Goal: Task Accomplishment & Management: Use online tool/utility

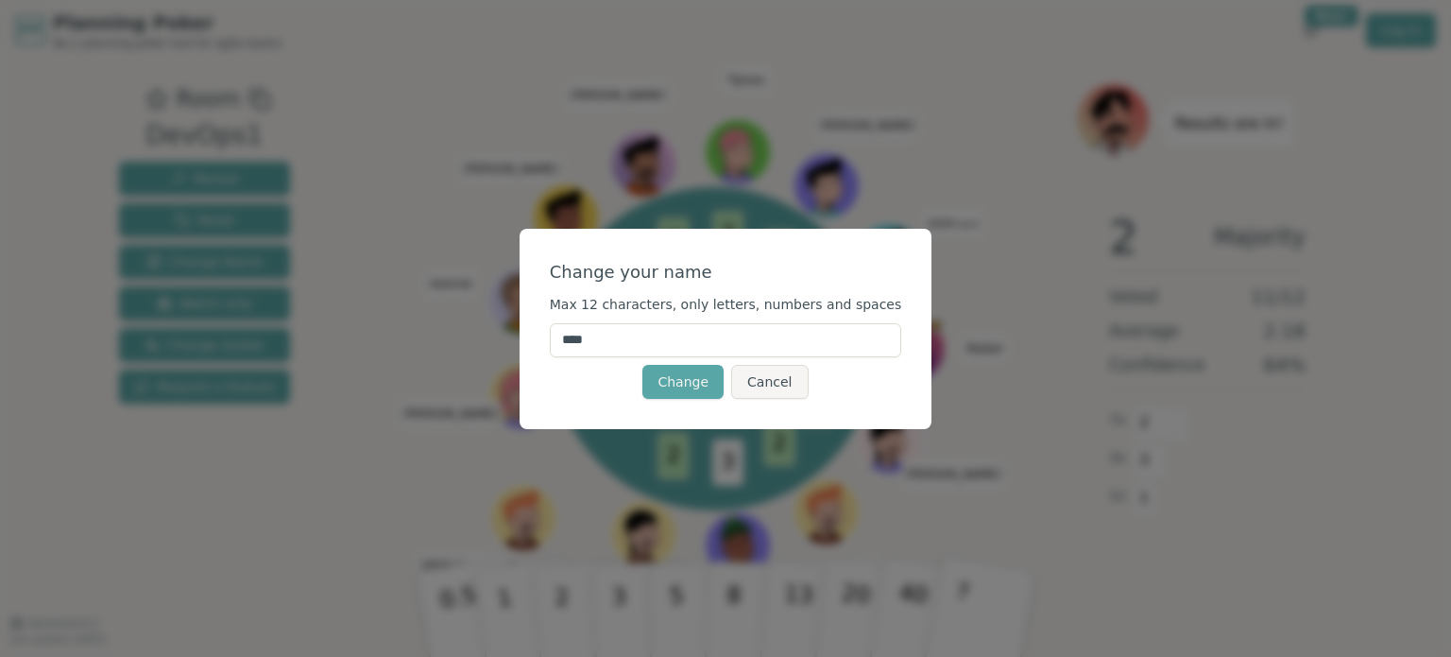
click at [733, 332] on input "****" at bounding box center [726, 340] width 352 height 34
type input "********"
click at [654, 378] on button "Change" at bounding box center [683, 382] width 81 height 34
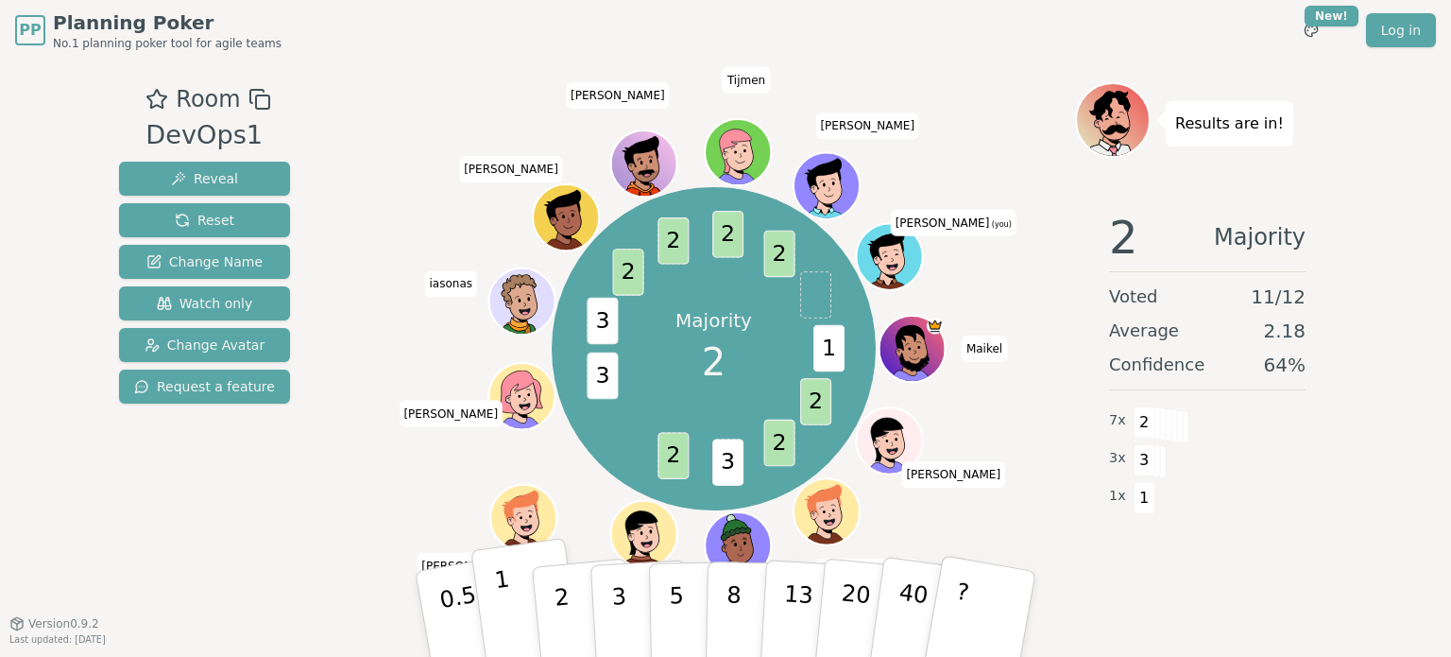
click at [496, 590] on p "1" at bounding box center [507, 616] width 28 height 103
click at [1104, 612] on div "Room DevOps1 Reveal Reset Change Name Watch only Change Avatar Request a featur…" at bounding box center [725, 341] width 1228 height 562
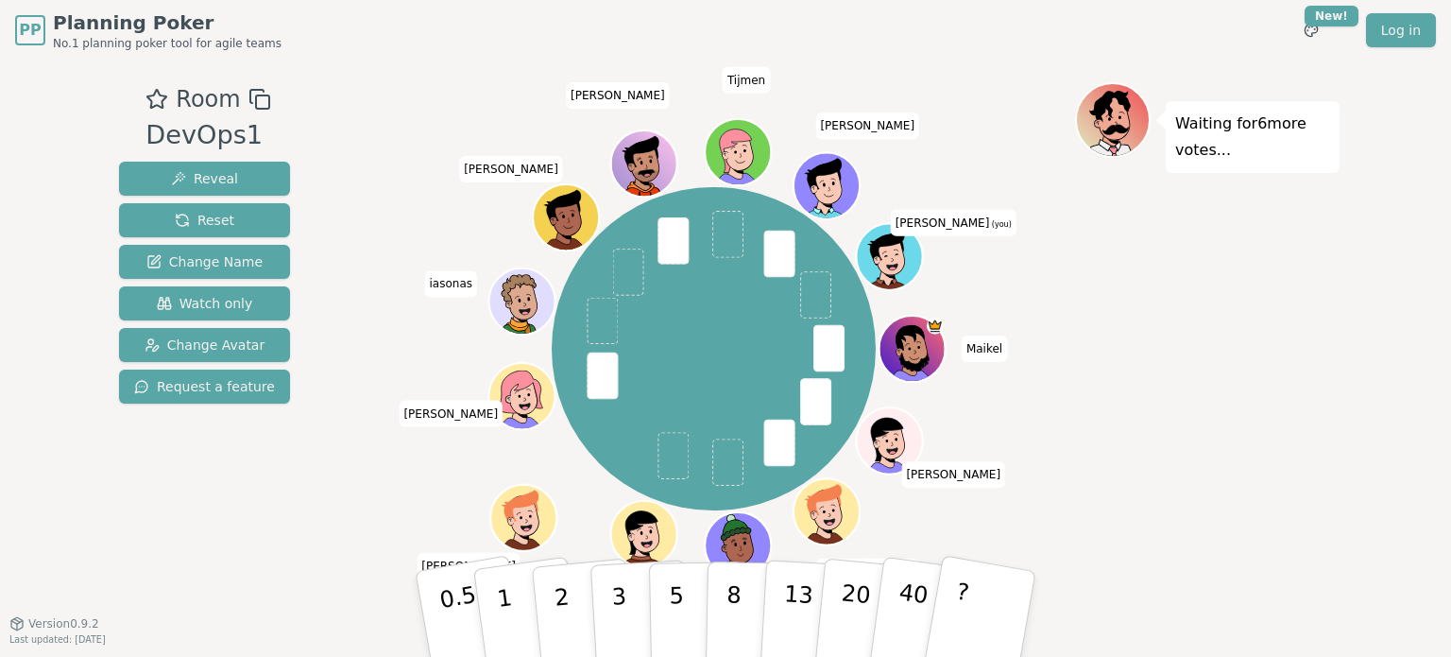
click at [1072, 343] on div "[PERSON_NAME] [PERSON_NAME] Divya [PERSON_NAME] iasonas [PERSON_NAME] Tijmen [P…" at bounding box center [713, 348] width 723 height 465
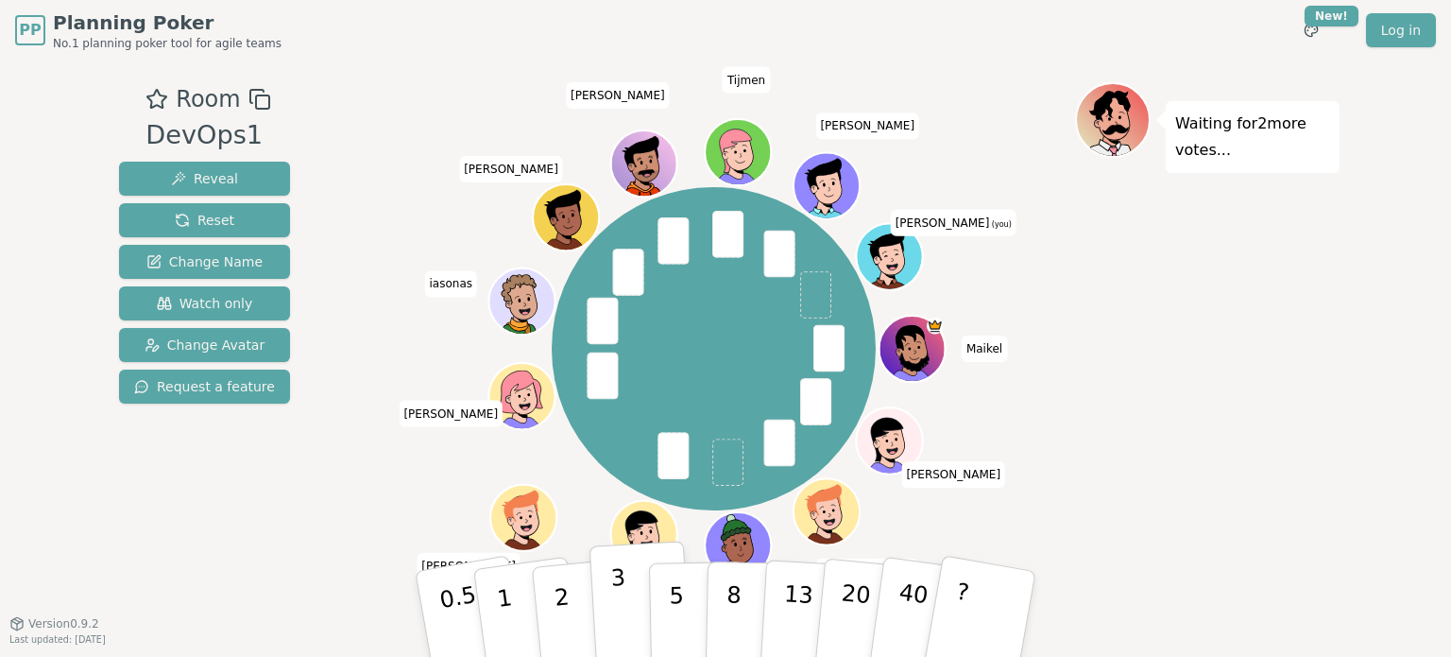
click at [609, 598] on button "3" at bounding box center [641, 613] width 103 height 147
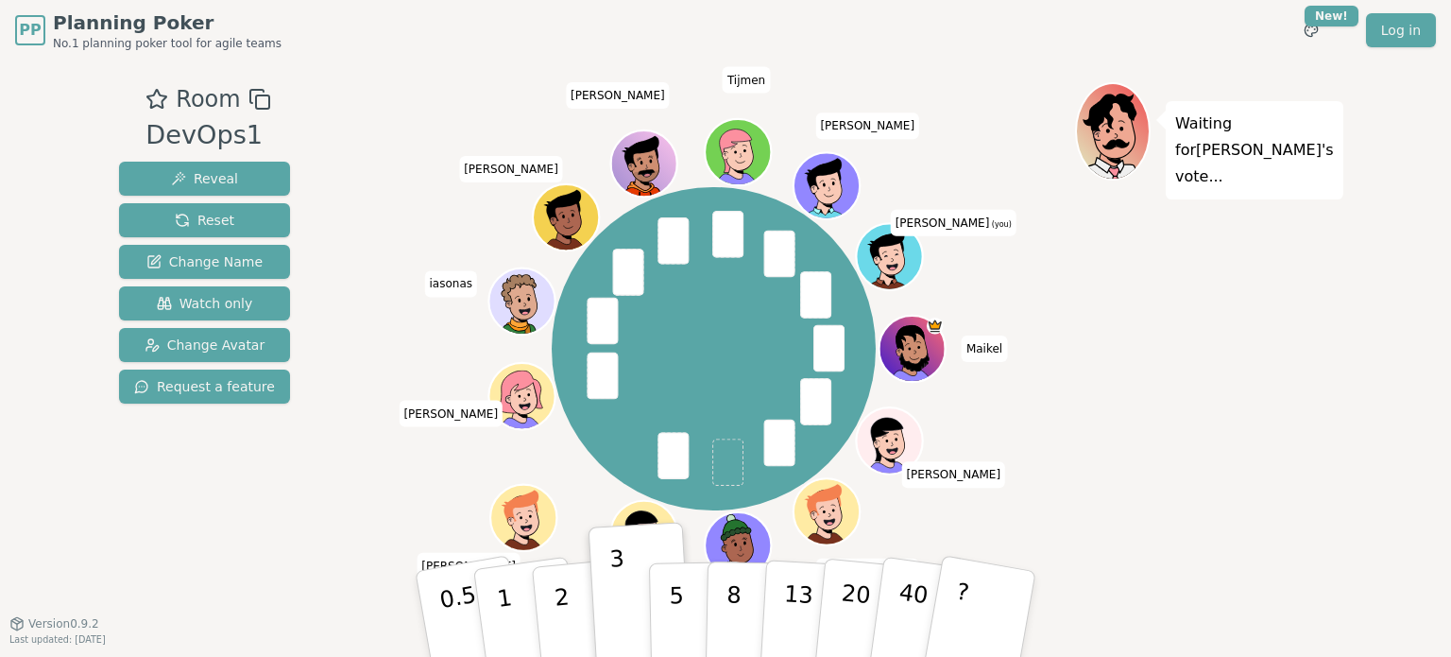
click at [1062, 510] on div "[PERSON_NAME] [PERSON_NAME] Divya [PERSON_NAME] iasonas [PERSON_NAME] Tijmen [P…" at bounding box center [713, 348] width 723 height 465
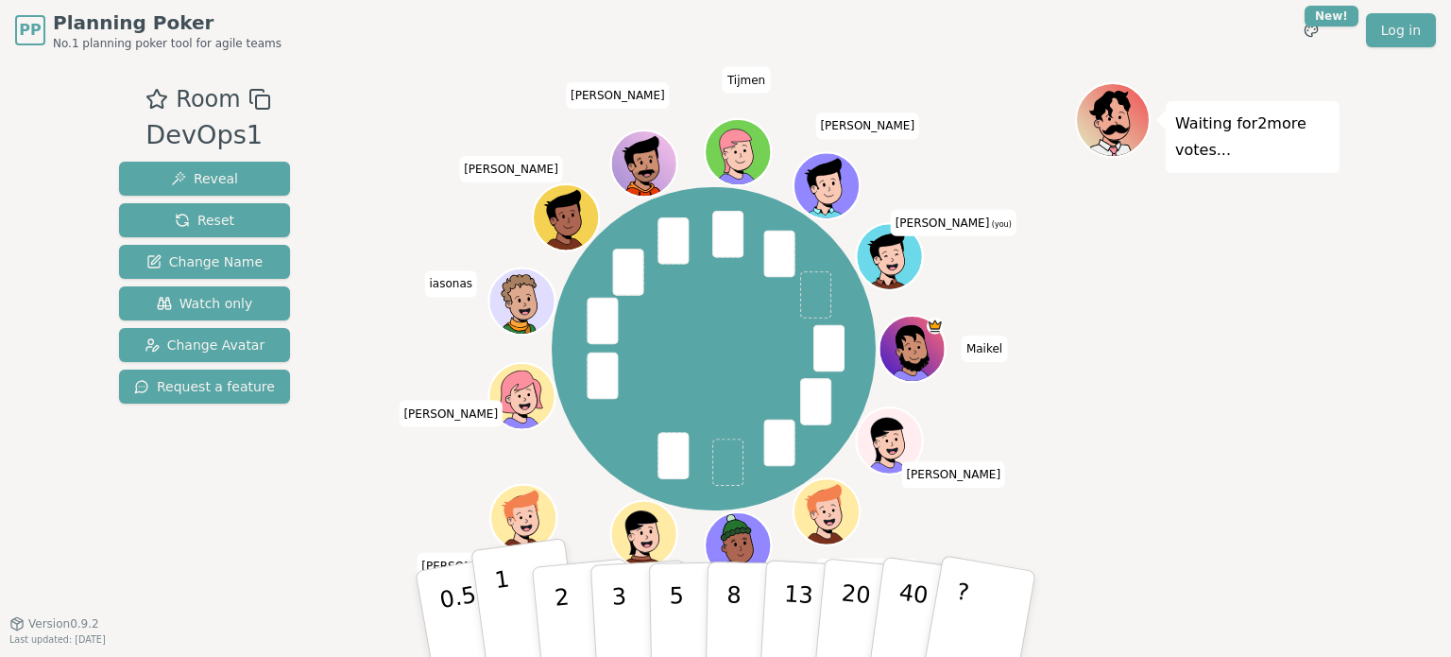
click at [510, 623] on p "1" at bounding box center [507, 616] width 28 height 103
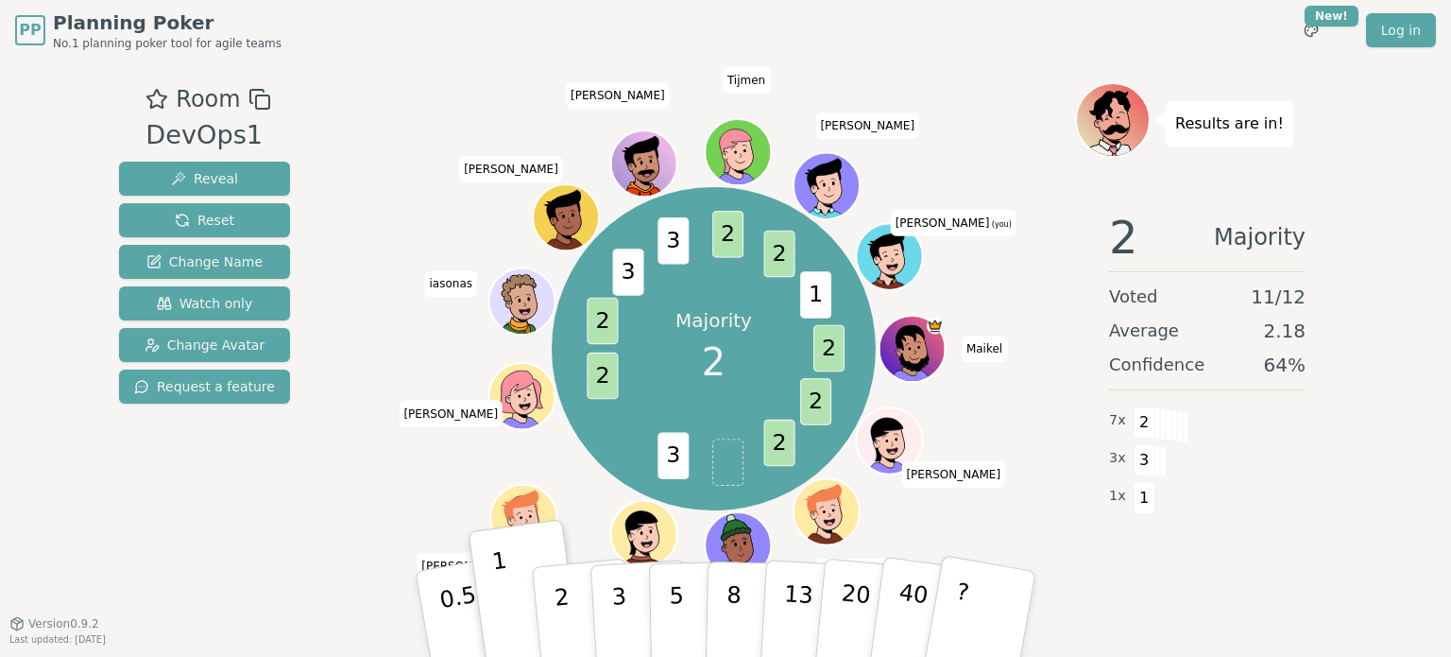
click at [1001, 471] on div "Majority 2 2 2 2 3 2 2 3 3 2 2 1 [PERSON_NAME] [PERSON_NAME] Divya [PERSON_NAME…" at bounding box center [713, 348] width 723 height 465
click at [1035, 385] on div "Majority 2 2 2 2 3 2 2 3 3 2 2 1 [PERSON_NAME] [PERSON_NAME] Divya [PERSON_NAME…" at bounding box center [713, 348] width 723 height 465
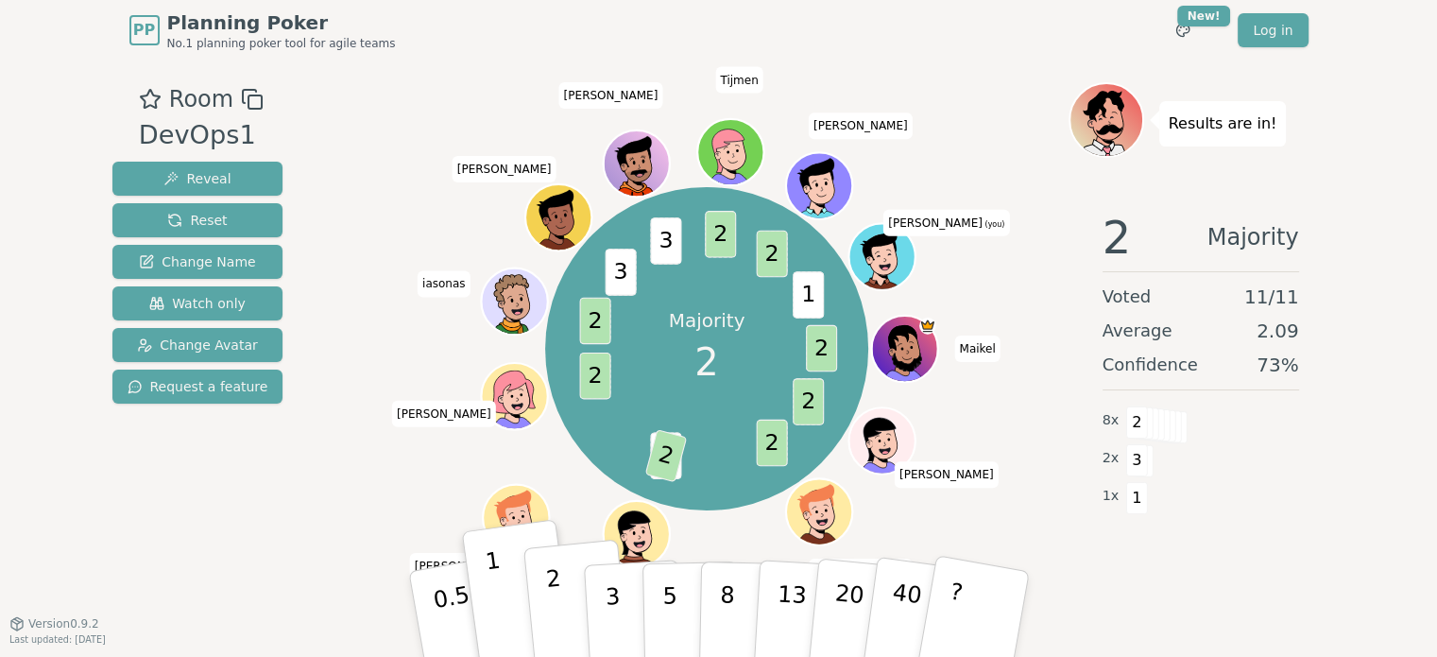
click at [555, 592] on p "2" at bounding box center [556, 616] width 25 height 103
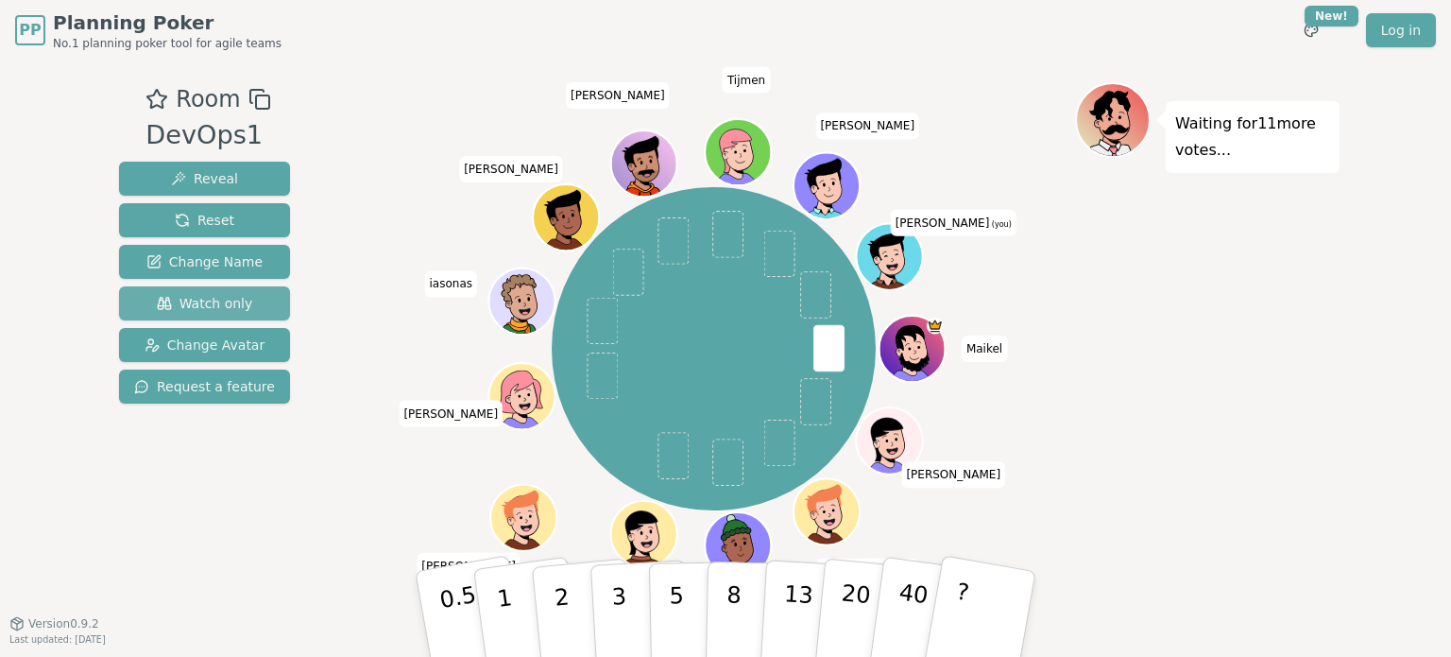
click at [215, 297] on span "Watch only" at bounding box center [205, 303] width 96 height 19
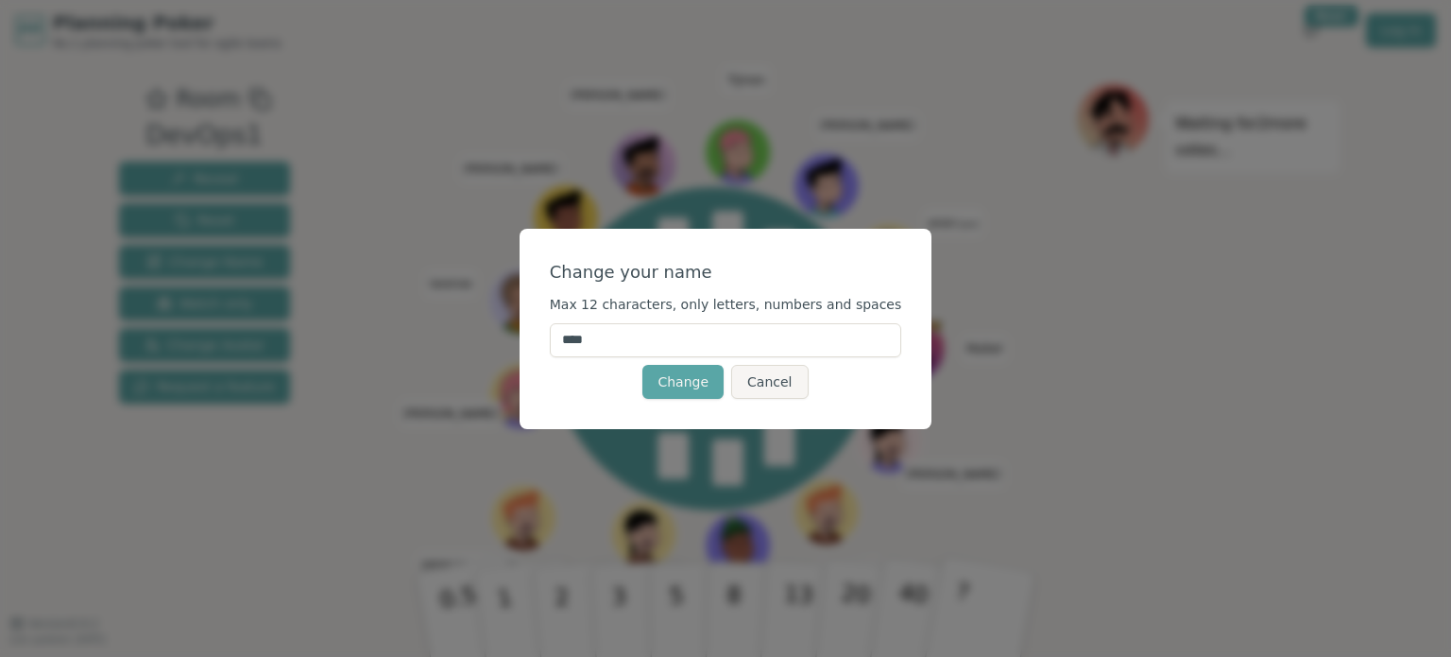
click at [713, 351] on input "****" at bounding box center [726, 340] width 352 height 34
type input "********"
click at [647, 383] on button "Change" at bounding box center [683, 382] width 81 height 34
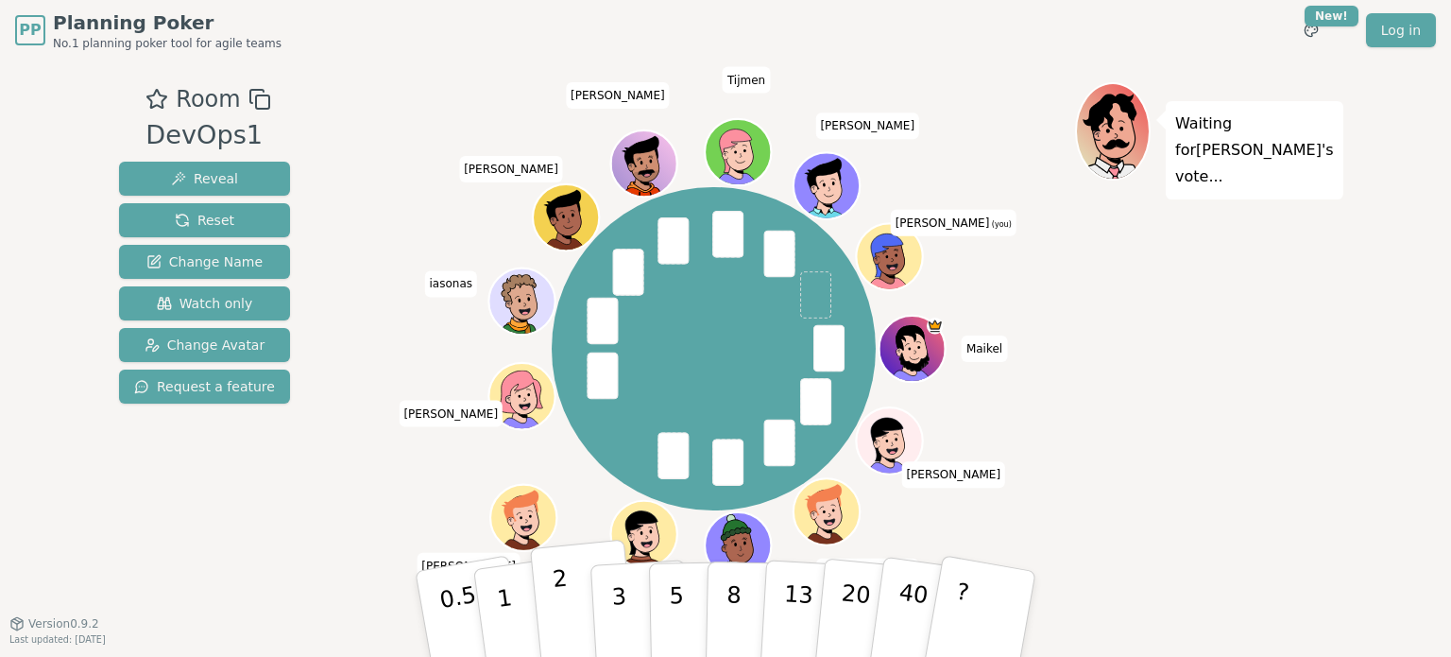
click at [570, 601] on button "2" at bounding box center [584, 615] width 108 height 150
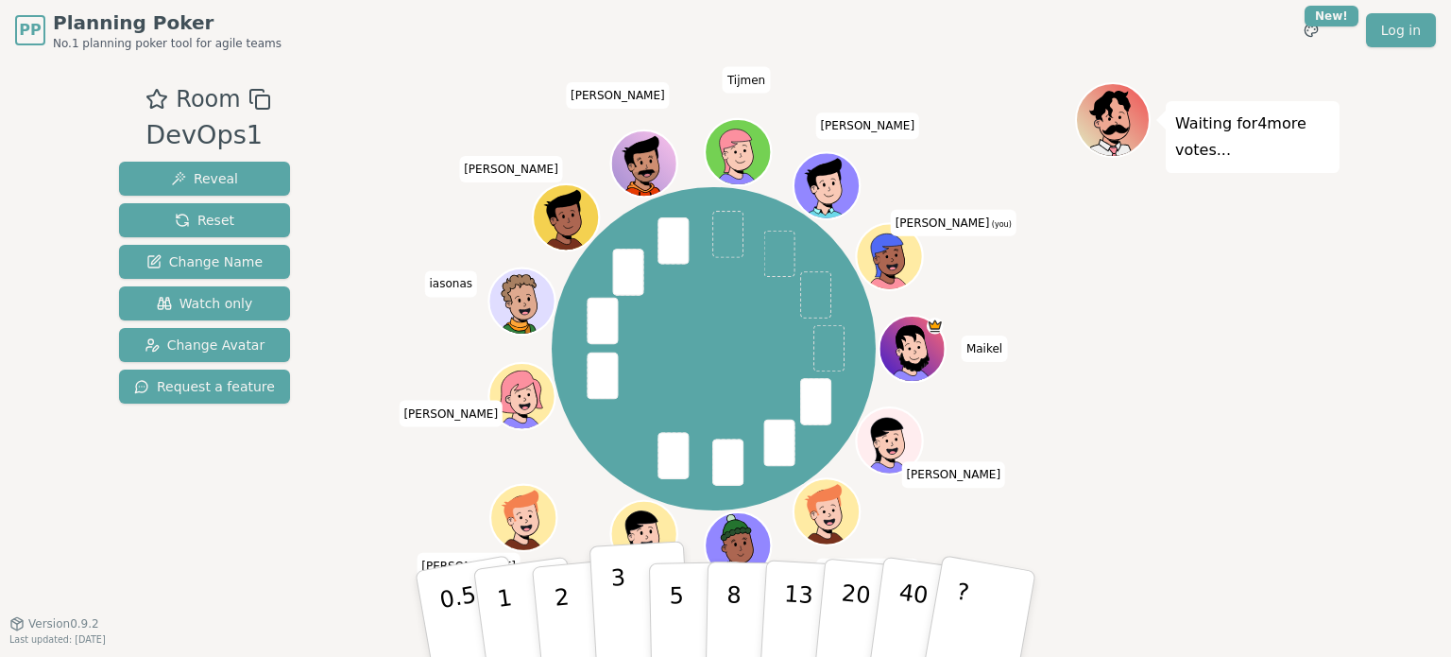
click at [612, 623] on p "3" at bounding box center [620, 615] width 21 height 103
click at [1134, 502] on div "Waiting for 2 more votes..." at bounding box center [1207, 342] width 265 height 520
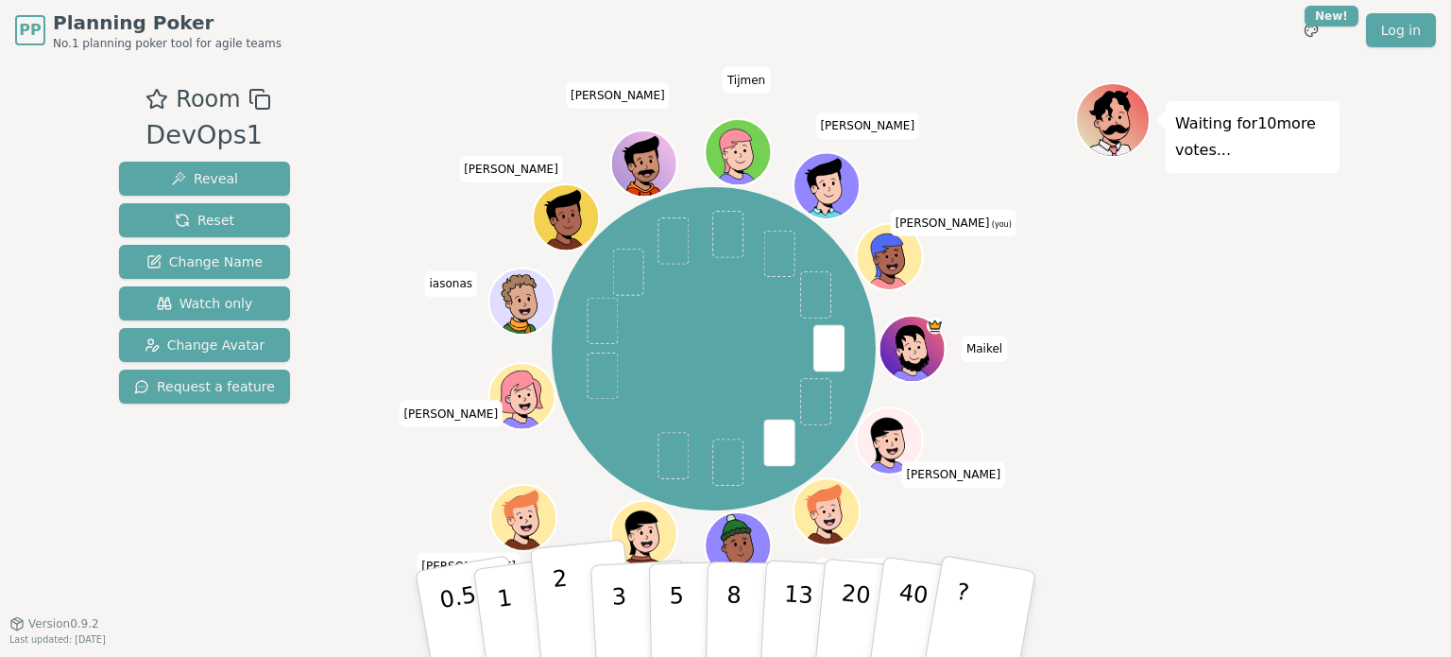
click at [559, 590] on p "2" at bounding box center [564, 616] width 25 height 103
click at [514, 625] on button "1" at bounding box center [527, 614] width 112 height 153
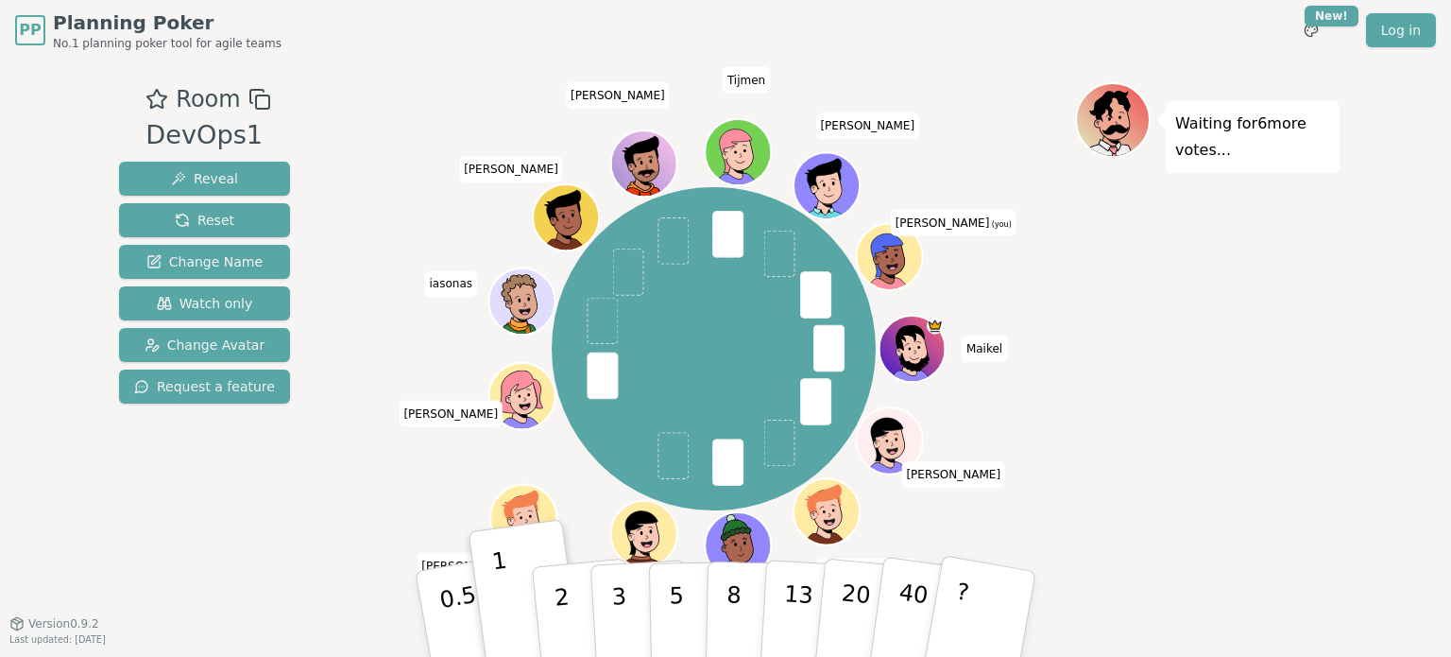
click at [1138, 549] on div "Waiting for 6 more votes..." at bounding box center [1207, 342] width 265 height 520
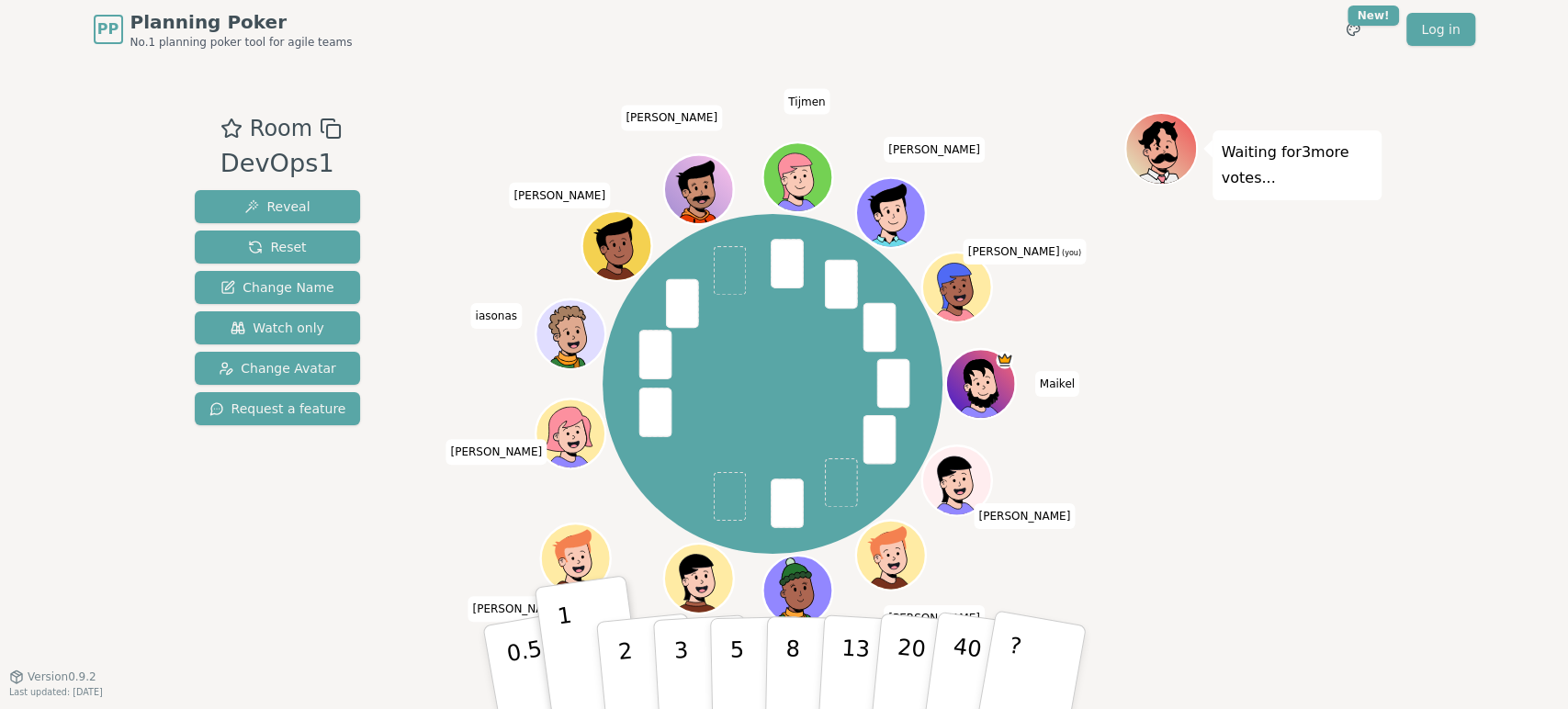
drag, startPoint x: 1352, startPoint y: 2, endPoint x: 1145, endPoint y: 480, distance: 520.9
click at [1145, 480] on div "Waiting for 3 more votes..." at bounding box center [1253, 367] width 258 height 511
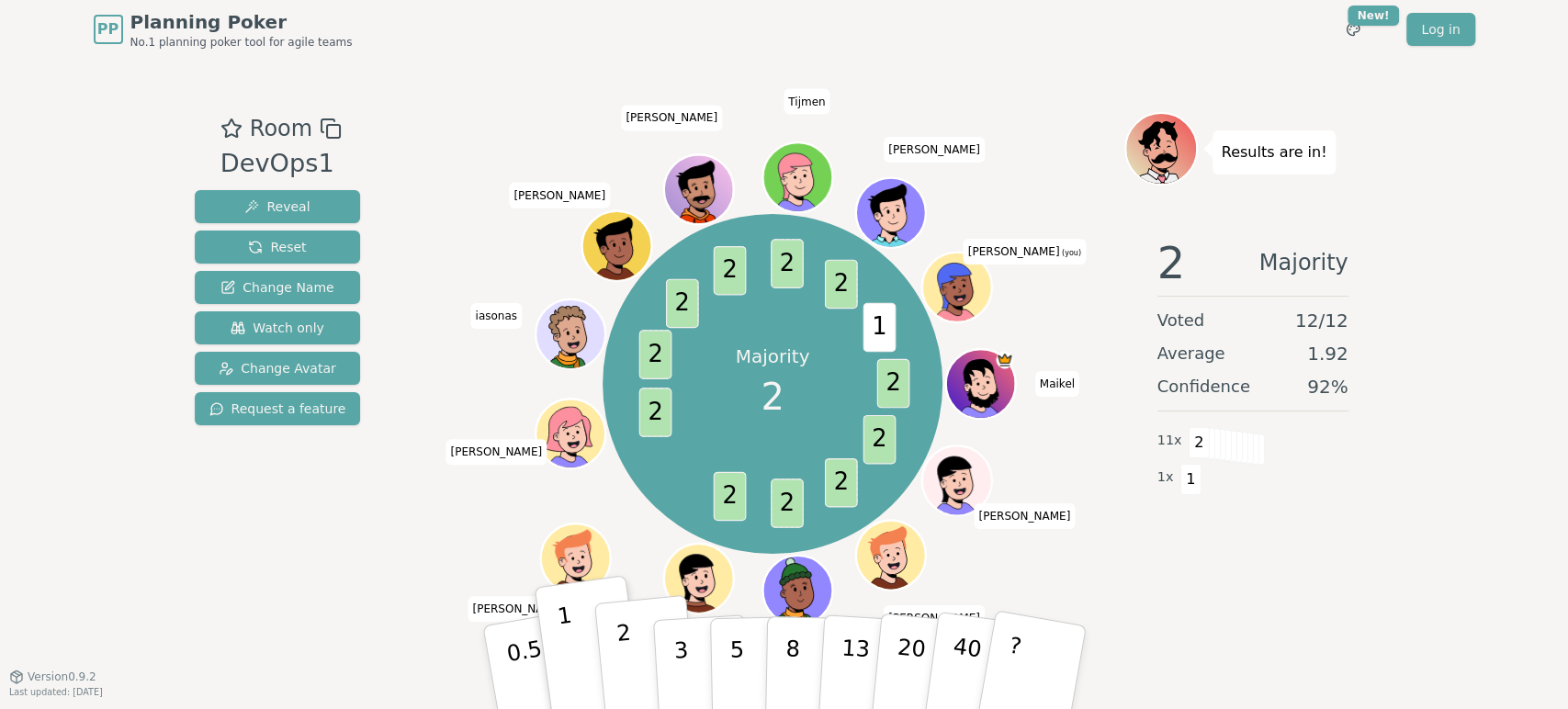
click at [627, 638] on p "2" at bounding box center [626, 670] width 24 height 100
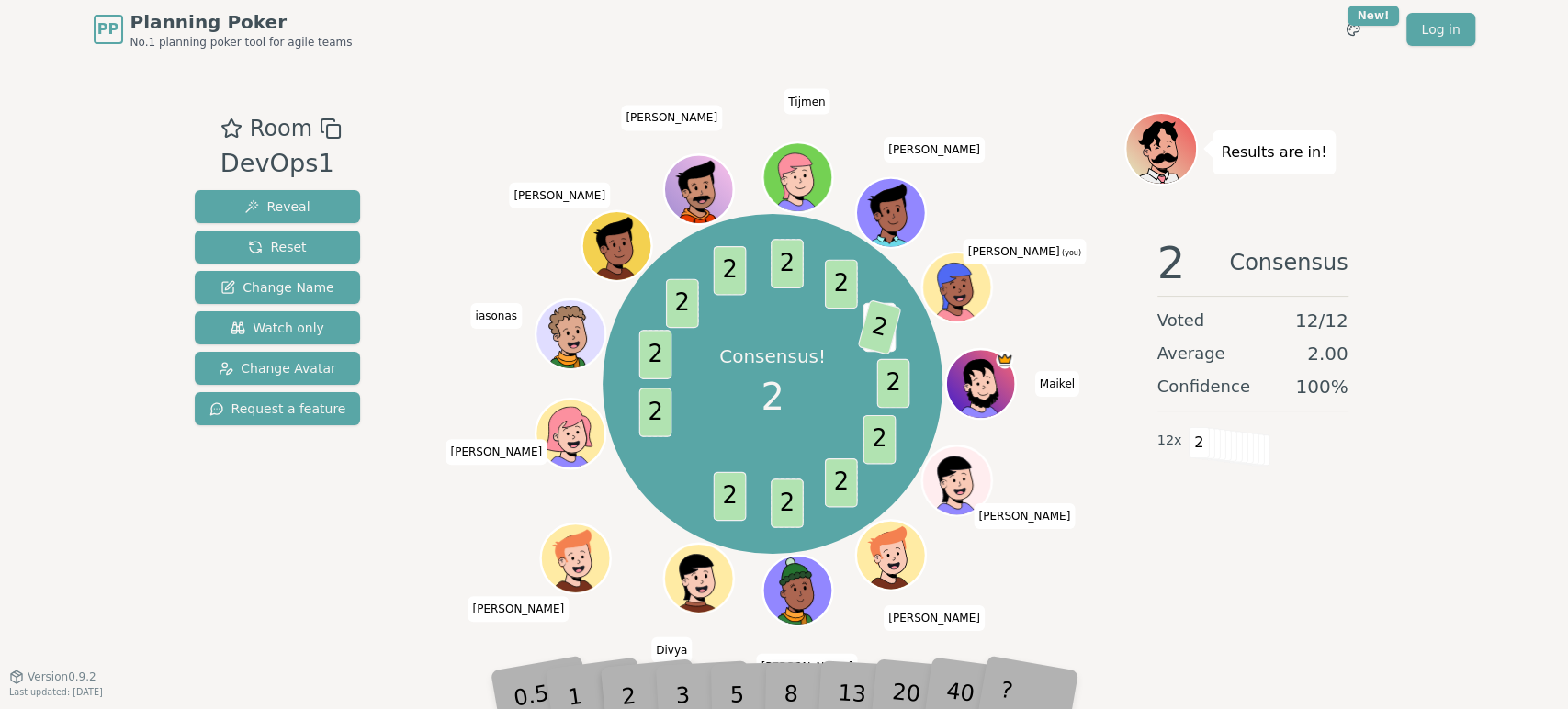
click at [1119, 490] on div "Consensus! 2 2 2 2 2 2 2 2 2 2 2 2 1 2 Maikel Ola sudheer Gino Divya Kimberly K…" at bounding box center [773, 383] width 703 height 478
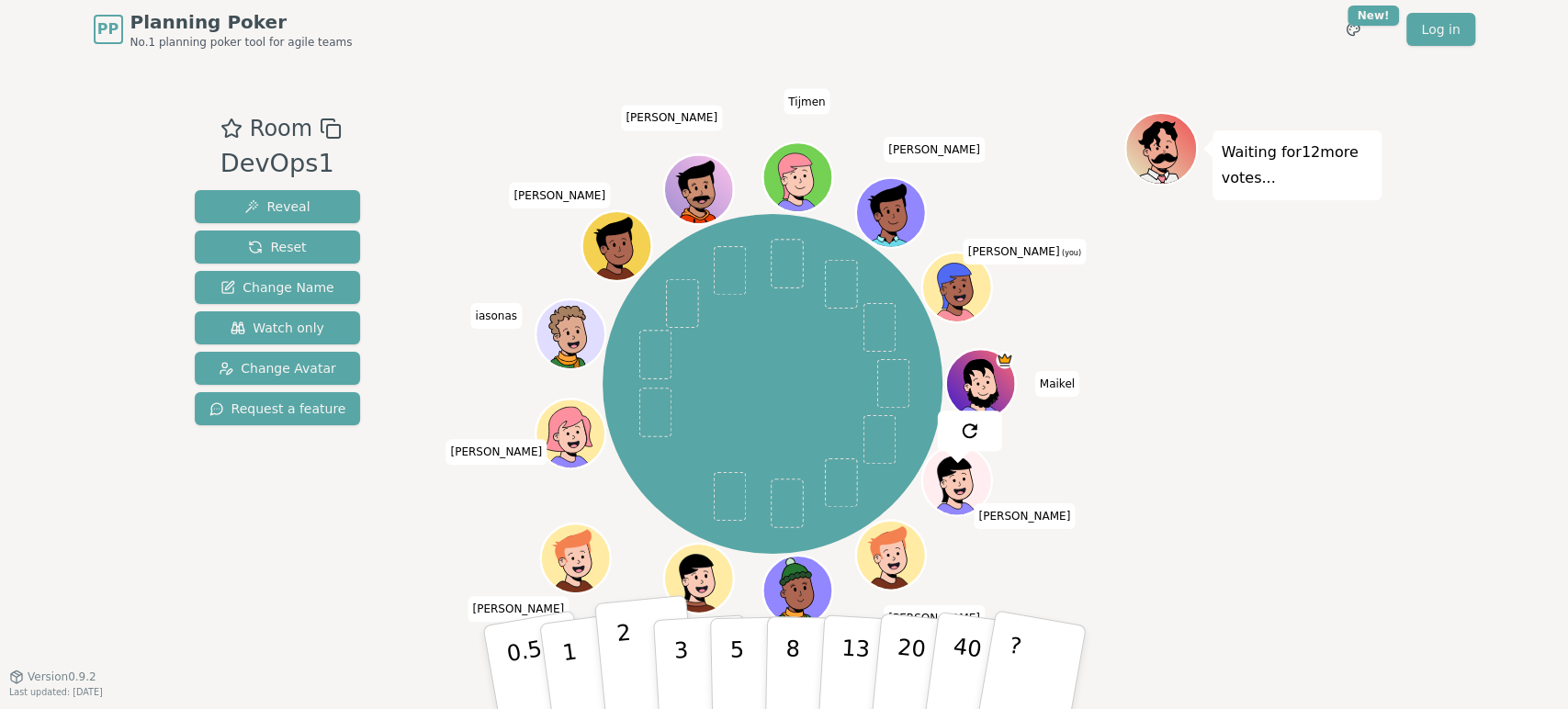
click at [613, 638] on button "2" at bounding box center [645, 668] width 105 height 146
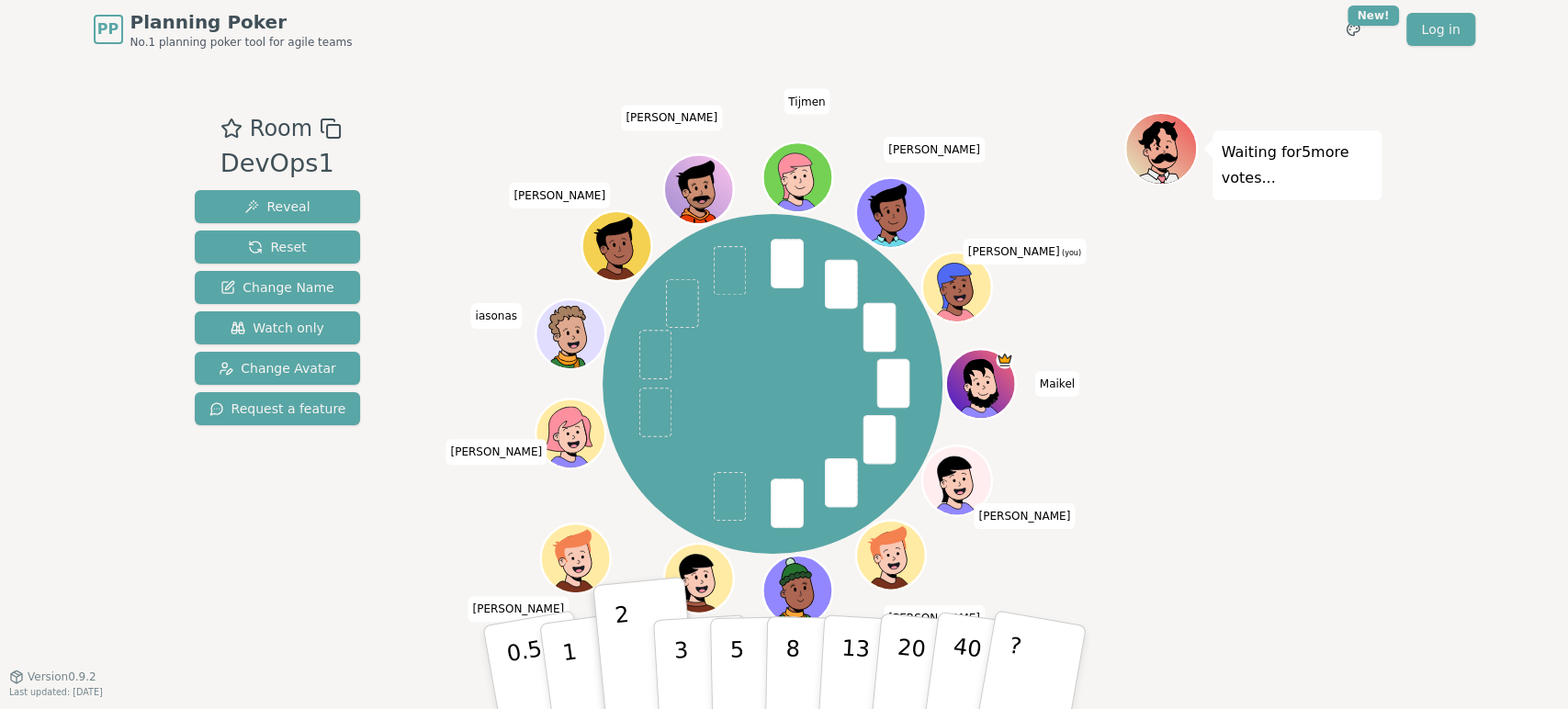
click at [1193, 344] on div "Waiting for 5 more votes..." at bounding box center [1253, 367] width 258 height 511
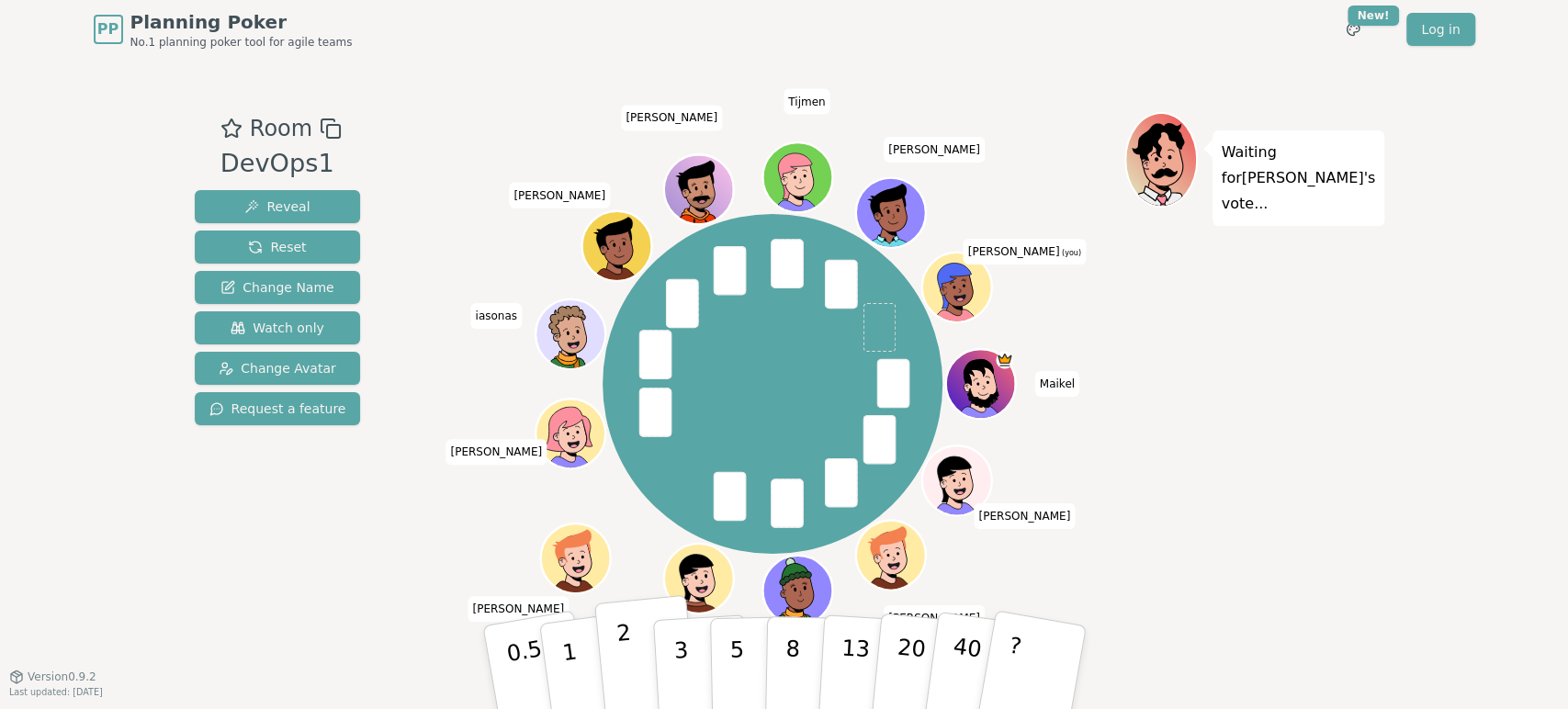
click at [630, 638] on button "2" at bounding box center [645, 668] width 105 height 146
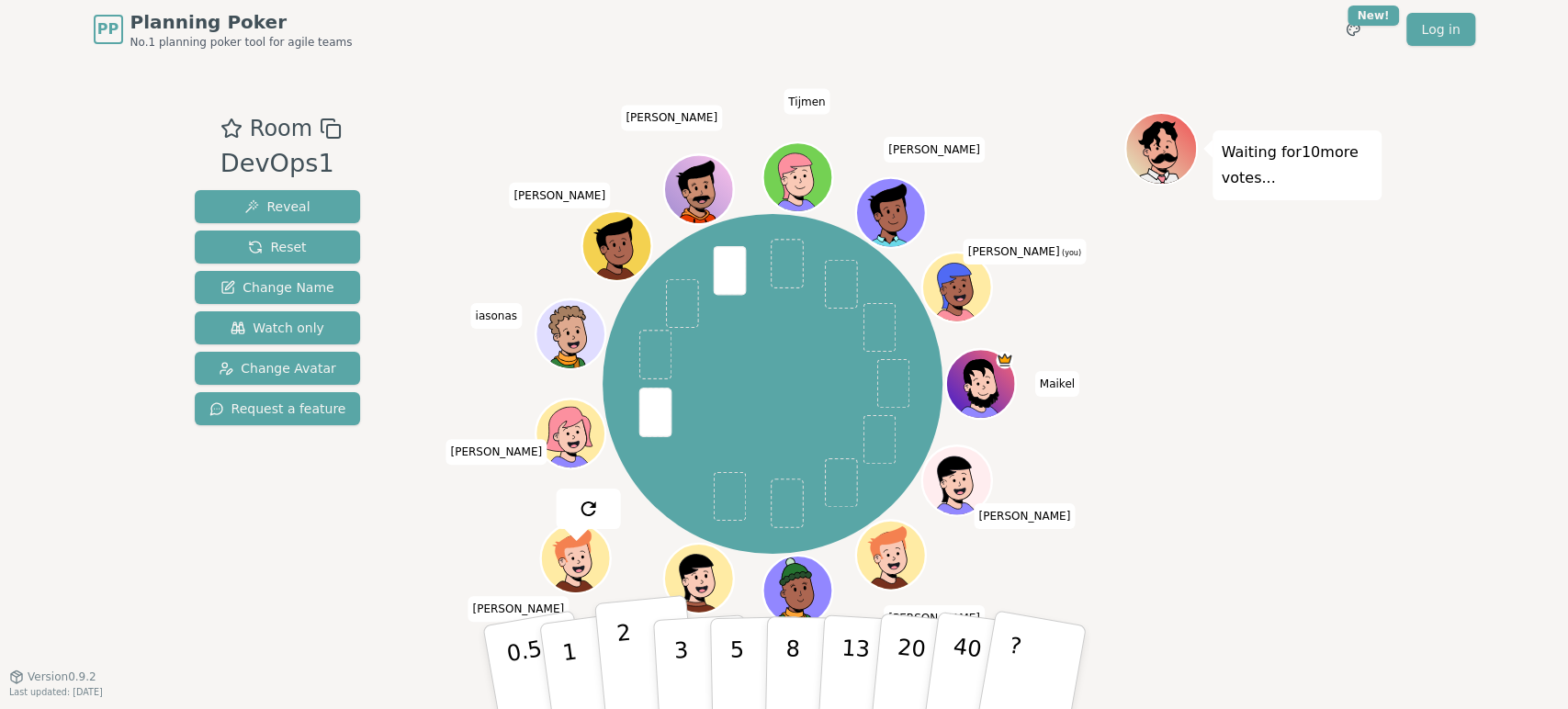
click at [624, 638] on p "2" at bounding box center [626, 670] width 24 height 100
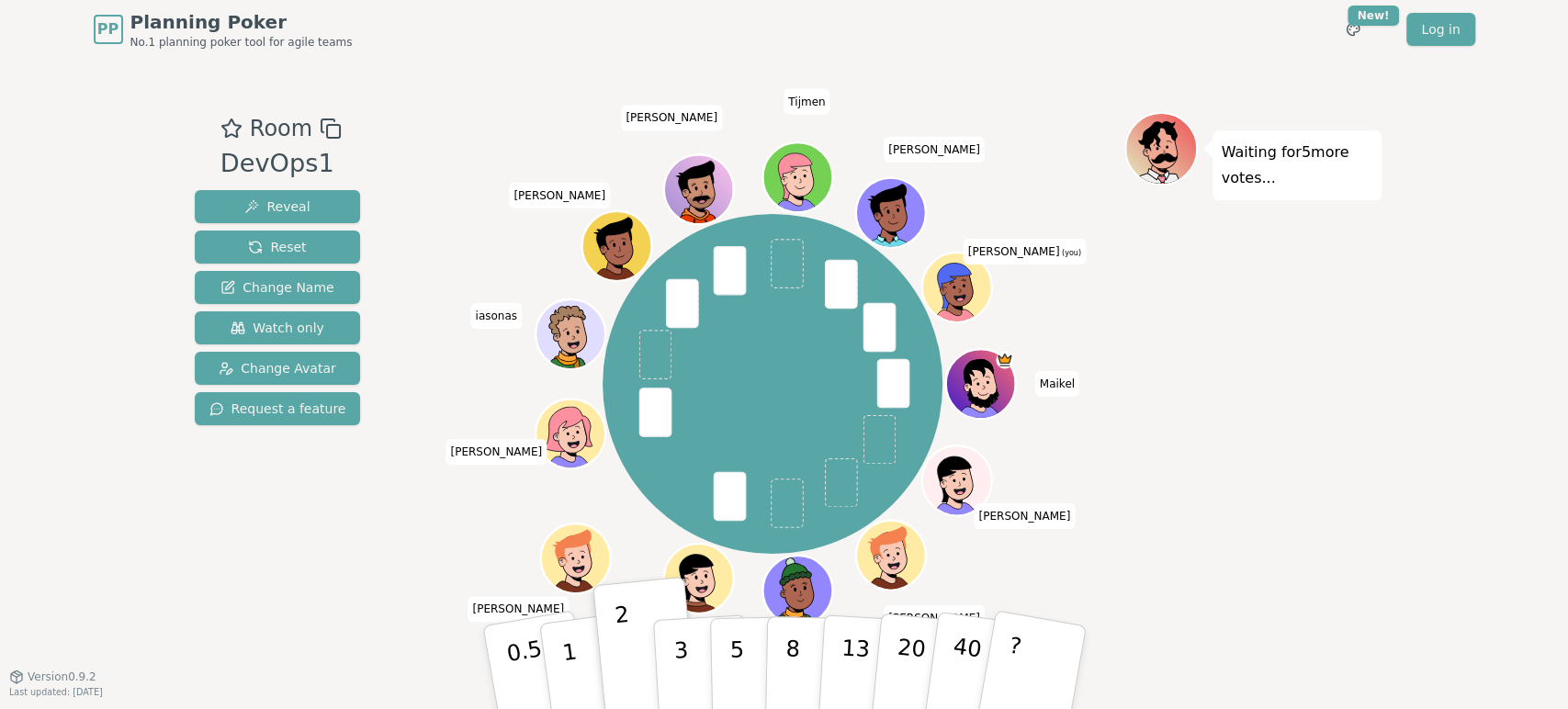
click at [1257, 417] on div "Waiting for 5 more votes..." at bounding box center [1253, 367] width 258 height 511
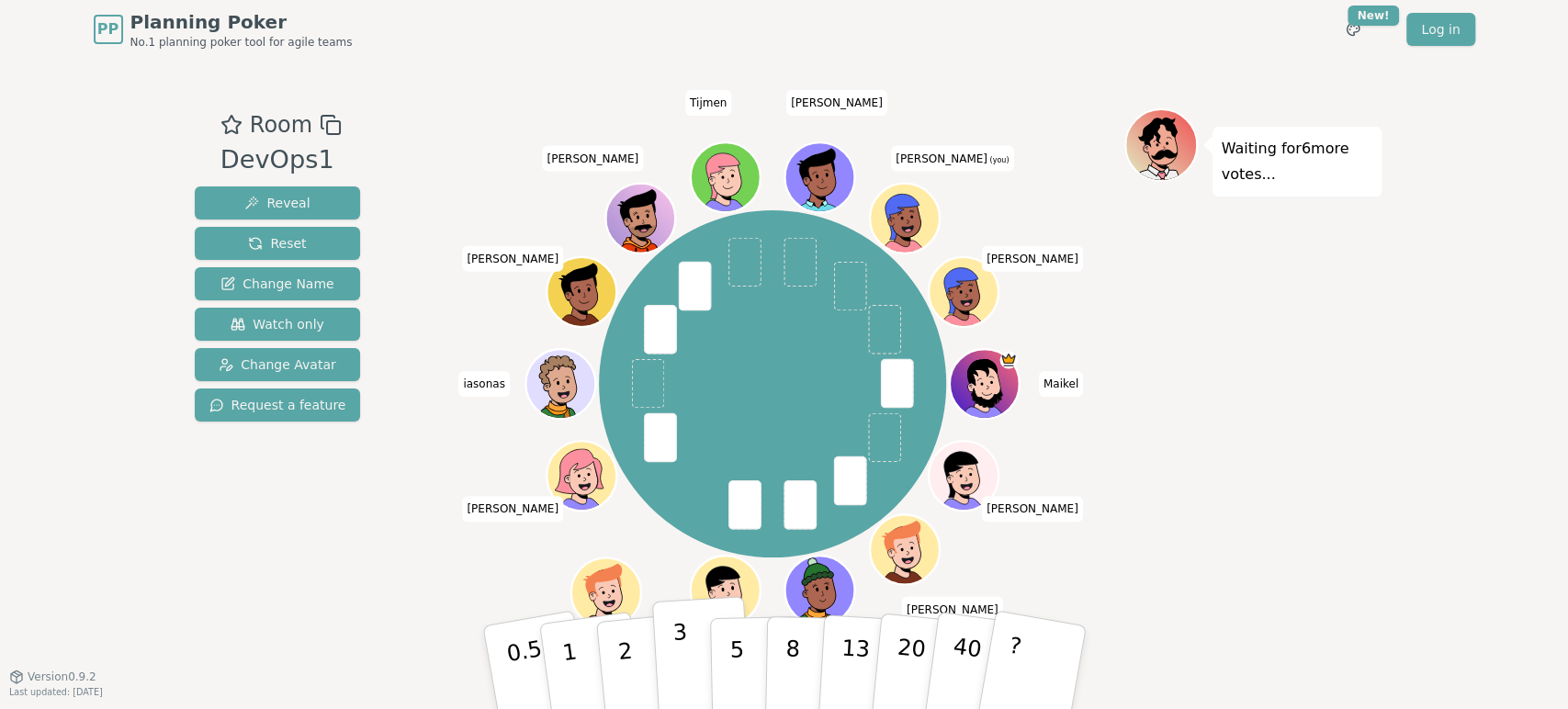
click at [691, 638] on button "3" at bounding box center [701, 667] width 100 height 143
click at [1224, 532] on div "Waiting for 5 more votes..." at bounding box center [1253, 367] width 258 height 518
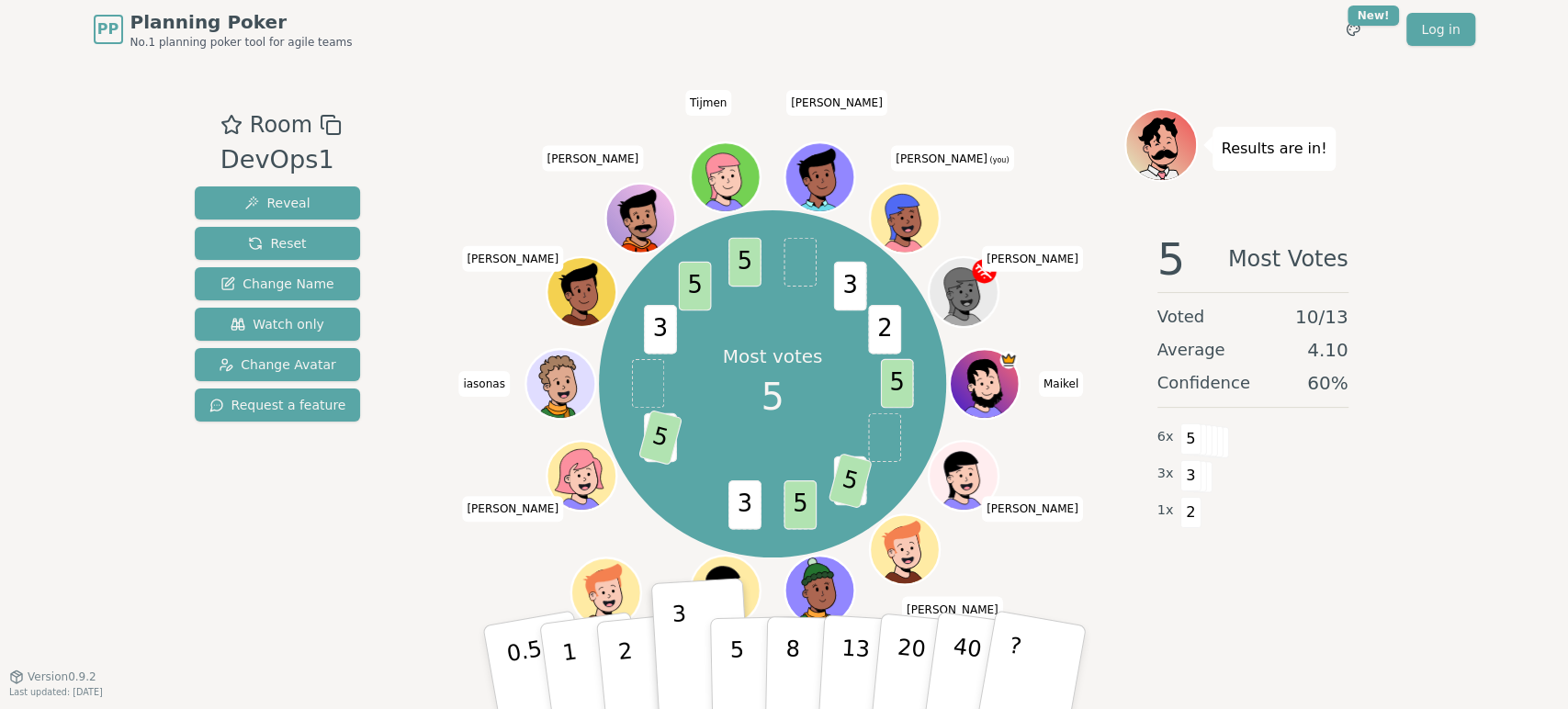
click at [1199, 595] on div "Results are in! 5 Most Votes Voted 10 / 13 Average 4.10 Confidence 60 % 6 x 5 3…" at bounding box center [1253, 367] width 258 height 518
click at [1331, 504] on div "1 x 2" at bounding box center [1253, 511] width 192 height 37
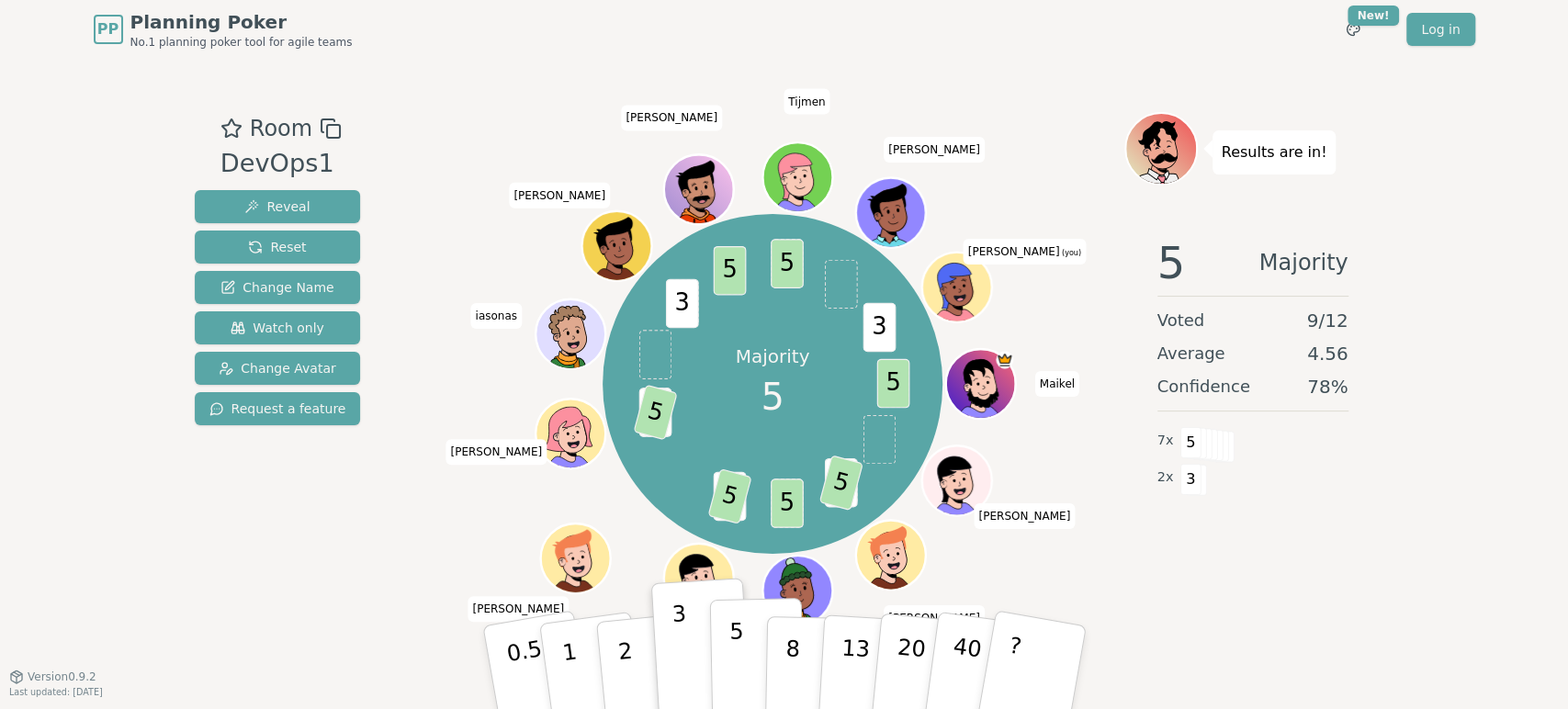
click at [742, 638] on button "5" at bounding box center [755, 668] width 94 height 140
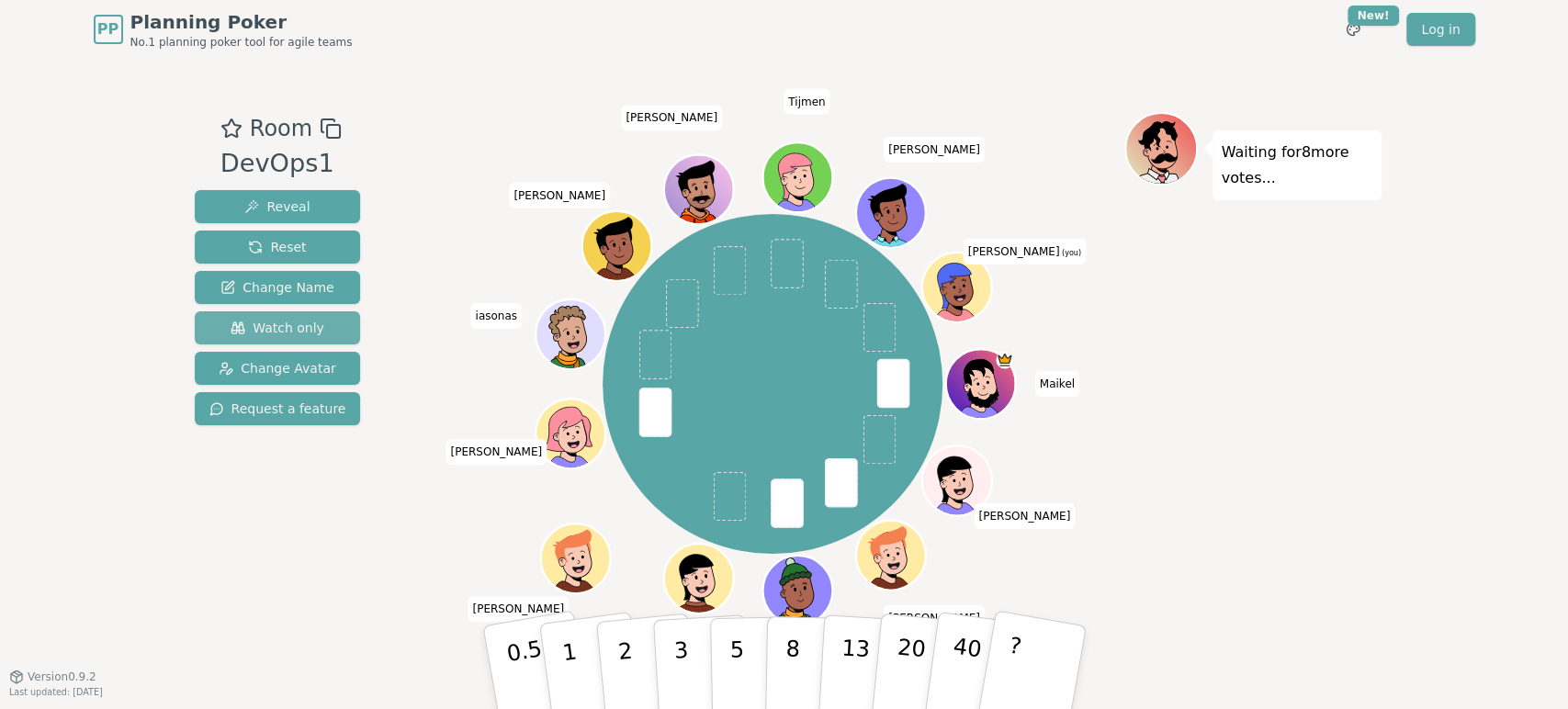
click at [307, 335] on span "Watch only" at bounding box center [277, 328] width 93 height 18
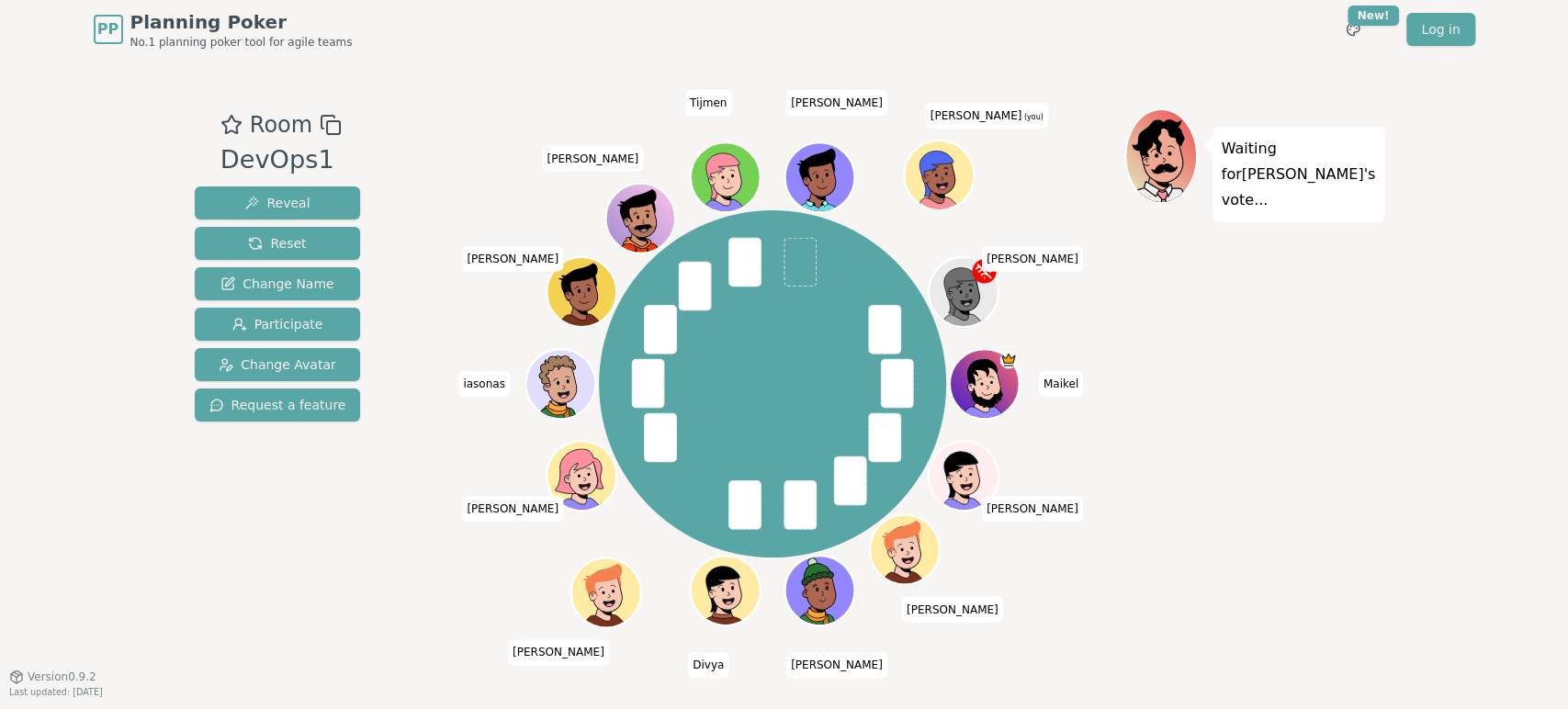
click at [1288, 352] on div "Waiting for Yashvant 's vote..." at bounding box center [1253, 367] width 258 height 518
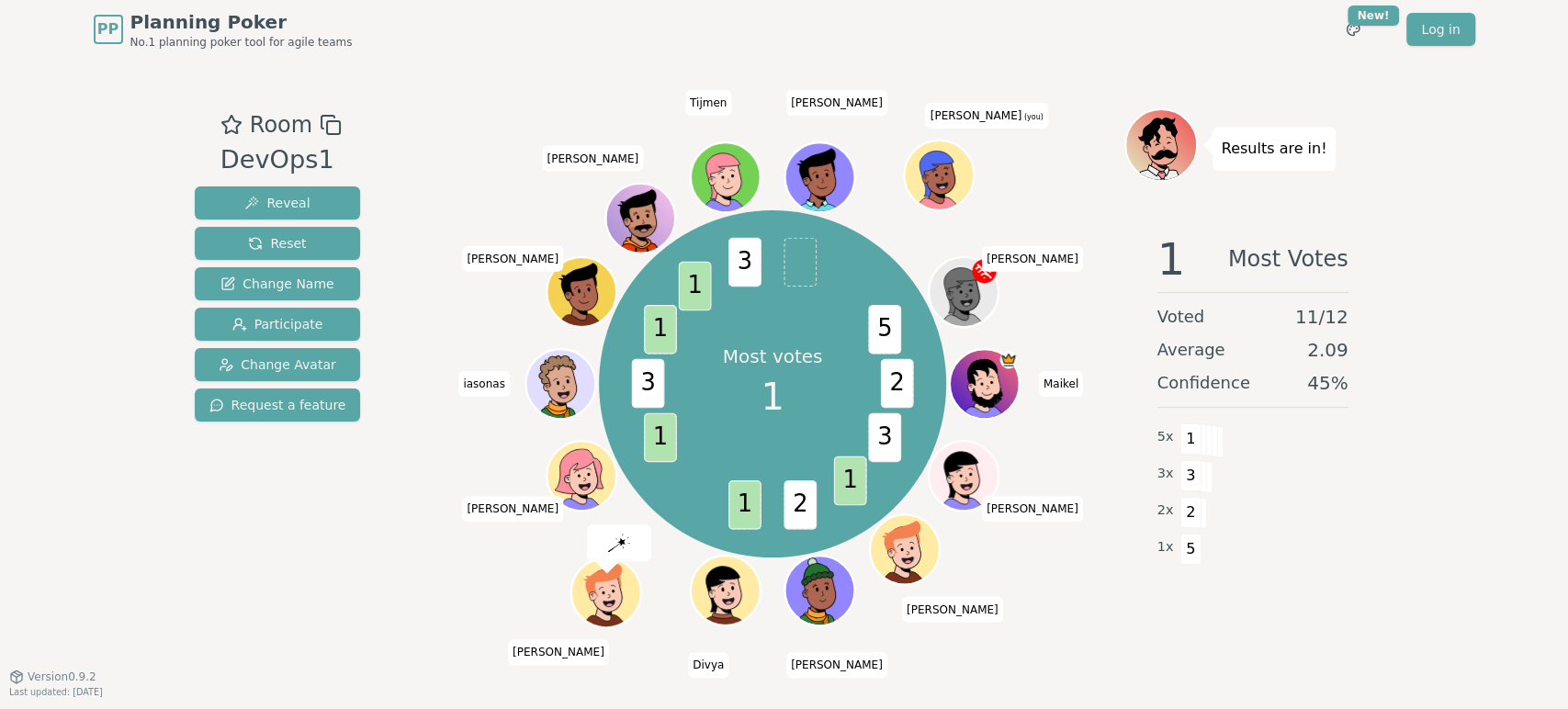
click at [1410, 458] on div "PP Planning Poker No.1 planning poker tool for agile teams Toggle theme New! Lo…" at bounding box center [784, 354] width 1568 height 709
